Goal: Communication & Community: Ask a question

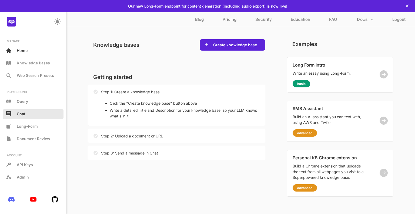
click at [27, 115] on div "Chat" at bounding box center [33, 114] width 61 height 10
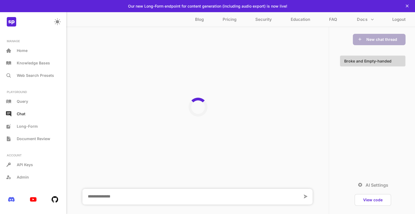
click at [127, 197] on textarea at bounding box center [192, 196] width 220 height 16
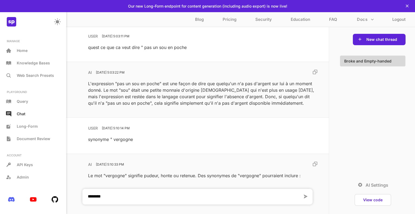
scroll to position [15863, 0]
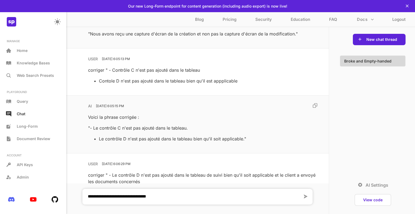
type textarea "**********"
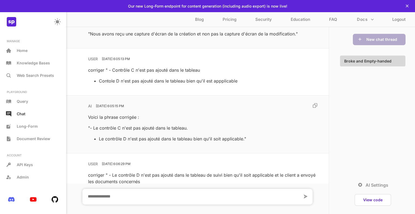
scroll to position [15921, 0]
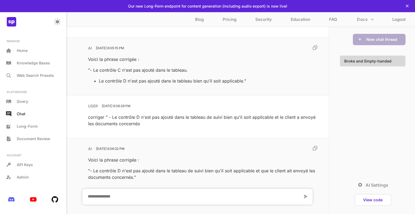
click at [127, 197] on textarea at bounding box center [192, 196] width 220 height 16
click at [160, 195] on textarea at bounding box center [192, 196] width 220 height 16
click at [124, 190] on textarea at bounding box center [192, 196] width 220 height 16
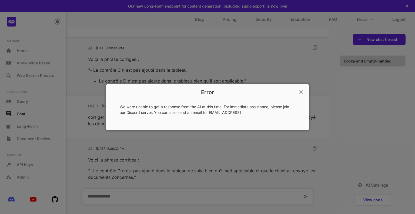
scroll to position [15899, 0]
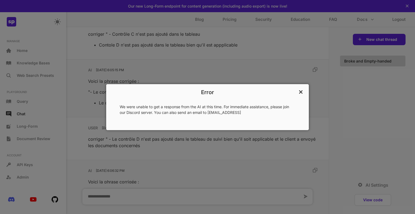
click at [299, 92] on p "×" at bounding box center [300, 91] width 5 height 9
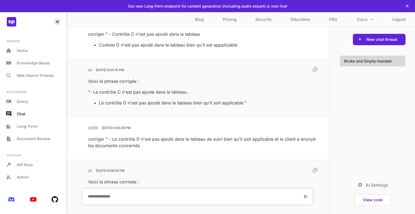
click at [141, 196] on textarea at bounding box center [192, 196] width 220 height 16
